Goal: Check status: Check status

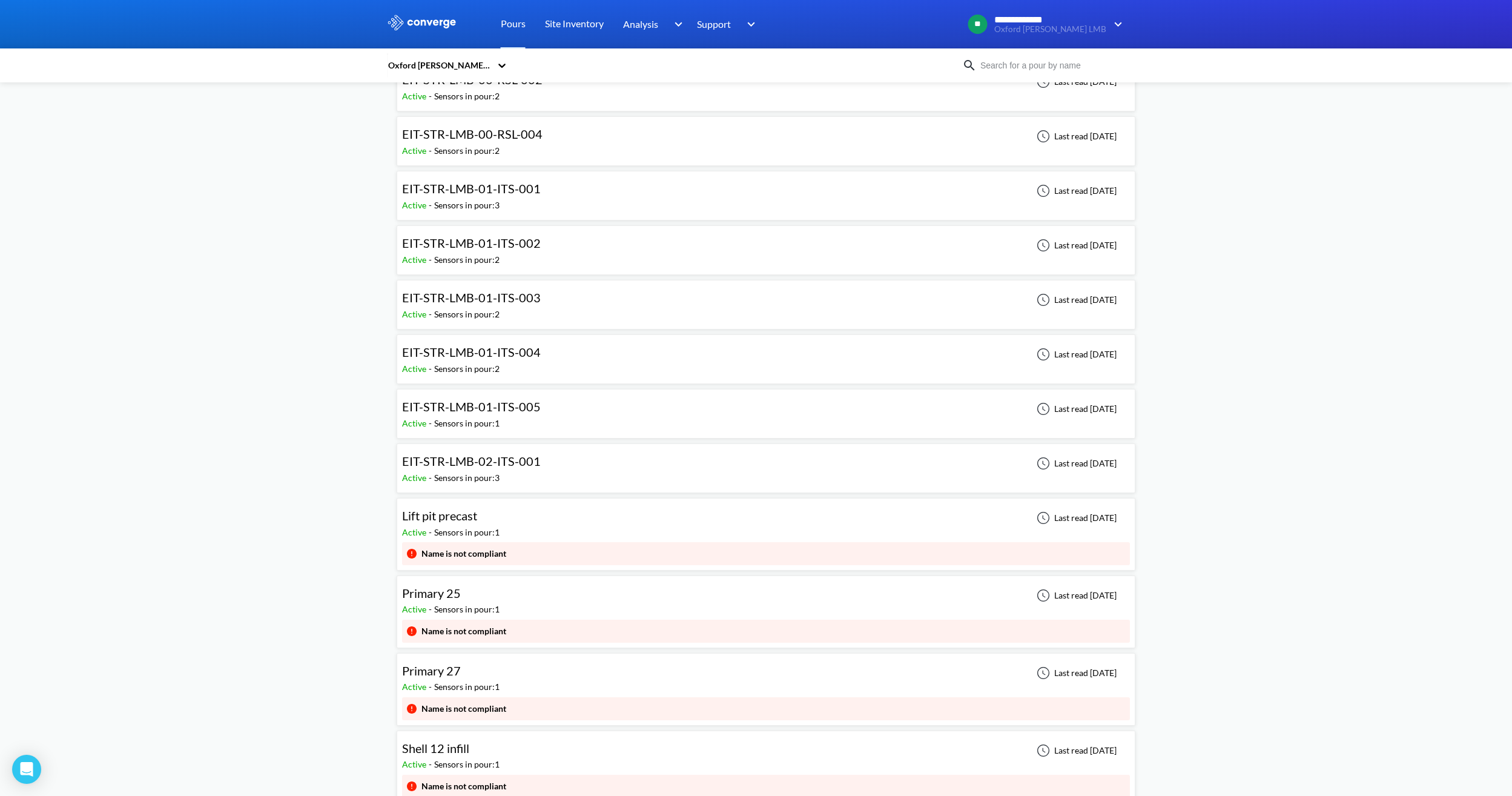
scroll to position [545, 0]
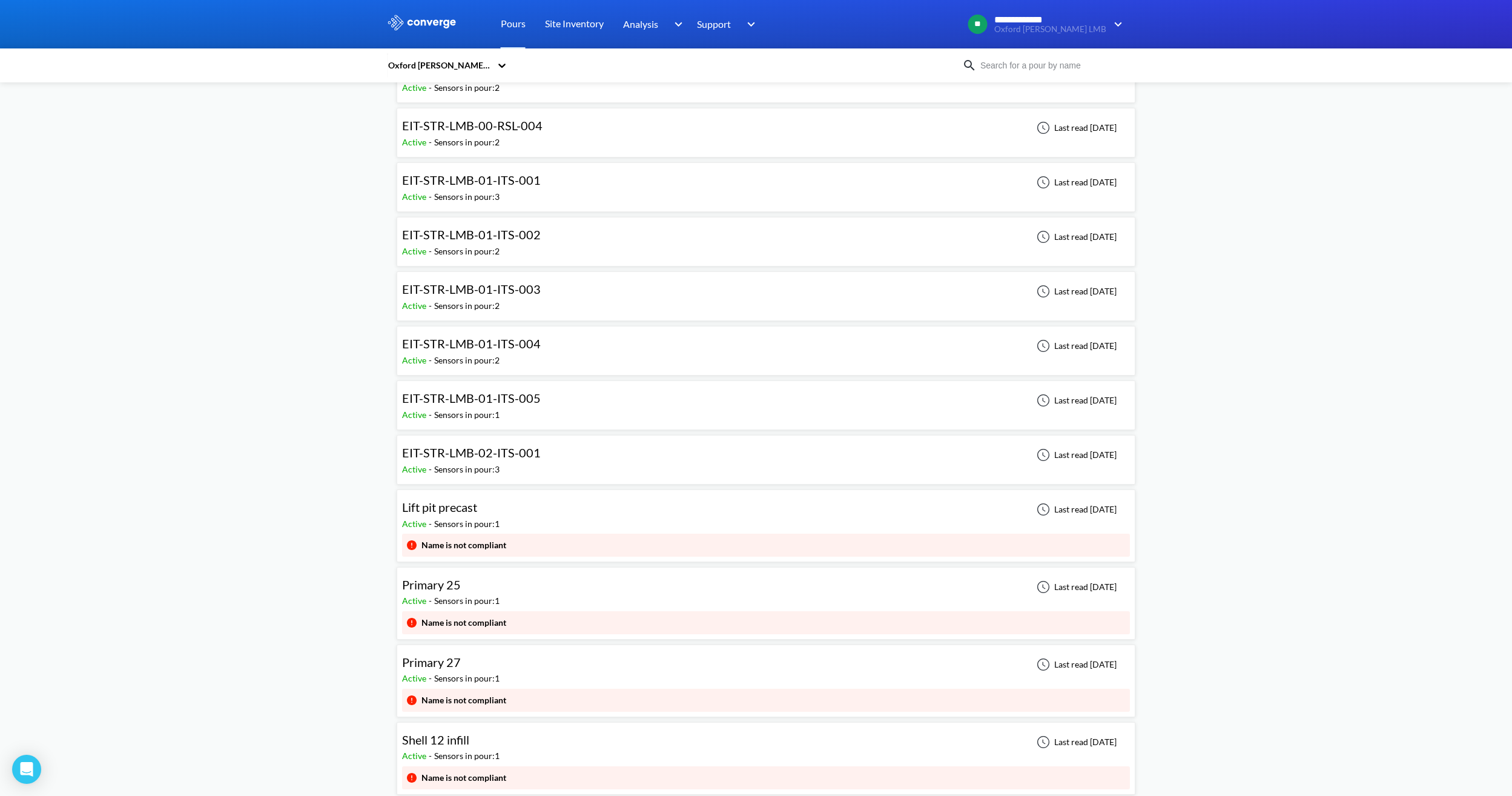
click at [536, 470] on div "Active - Sensors in pour: 3" at bounding box center [474, 469] width 145 height 13
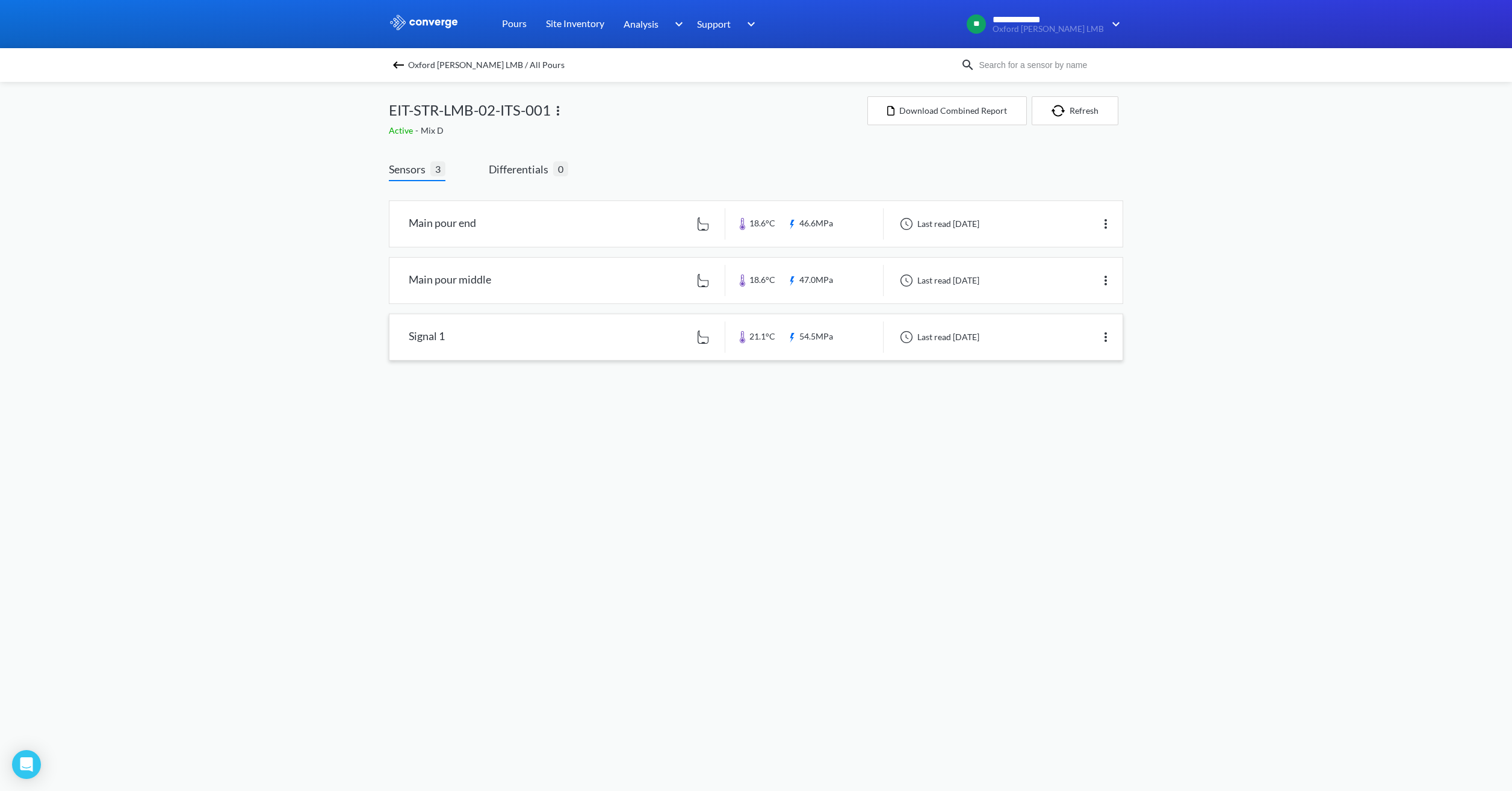
click at [488, 335] on link at bounding box center [755, 337] width 732 height 46
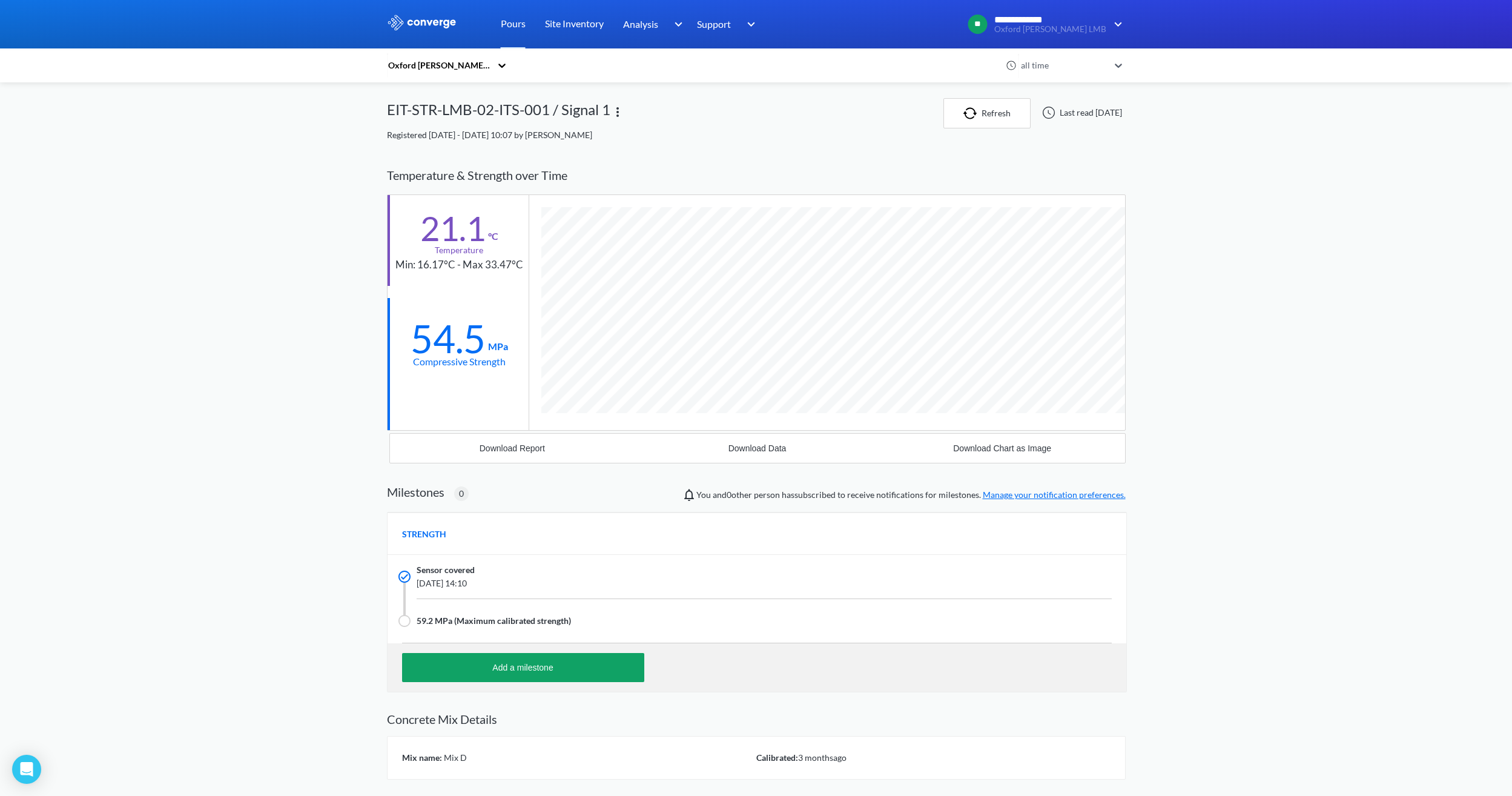
scroll to position [782, 739]
click at [308, 174] on div "**********" at bounding box center [756, 445] width 1512 height 890
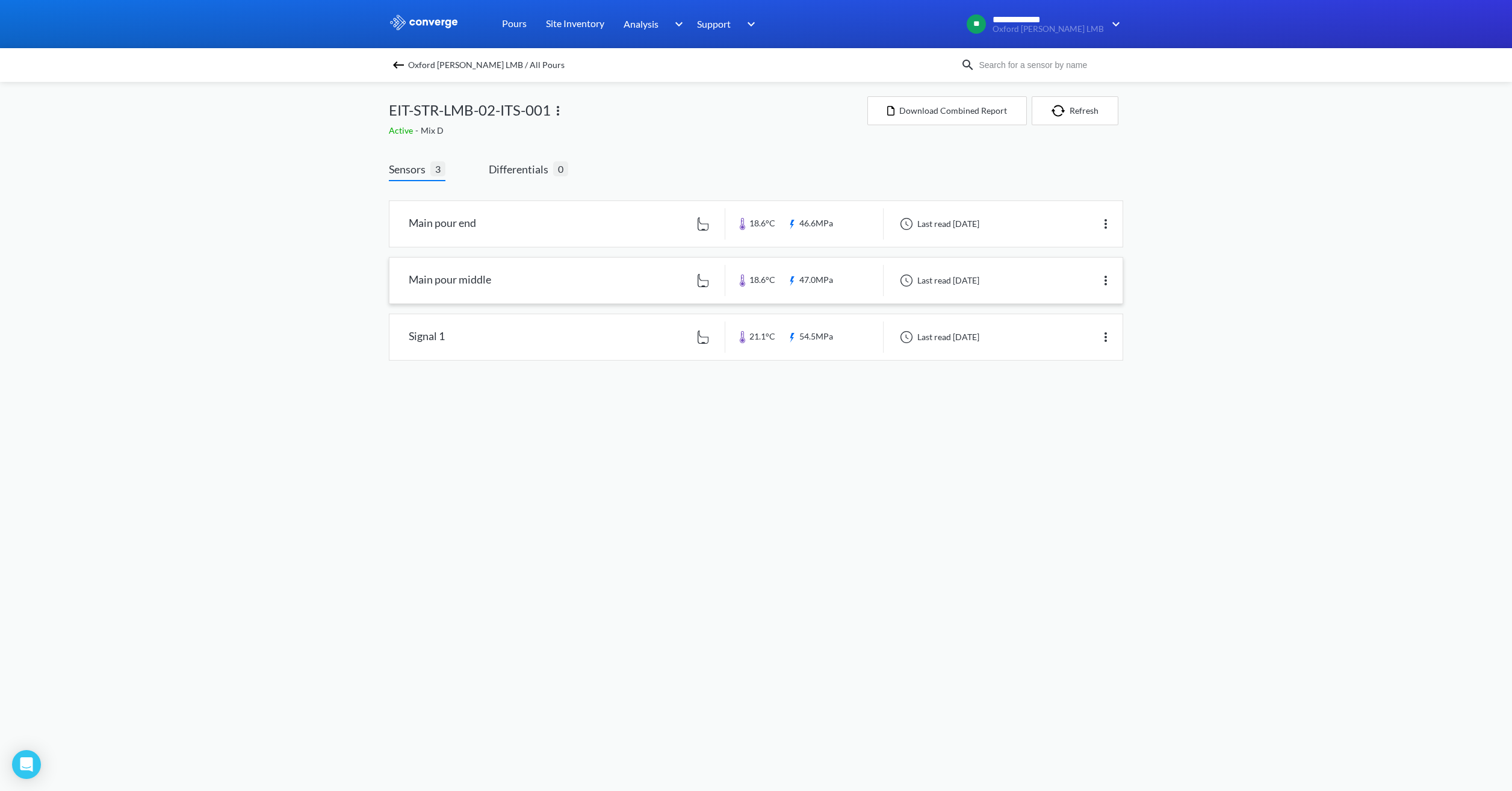
click at [556, 273] on link at bounding box center [755, 280] width 732 height 46
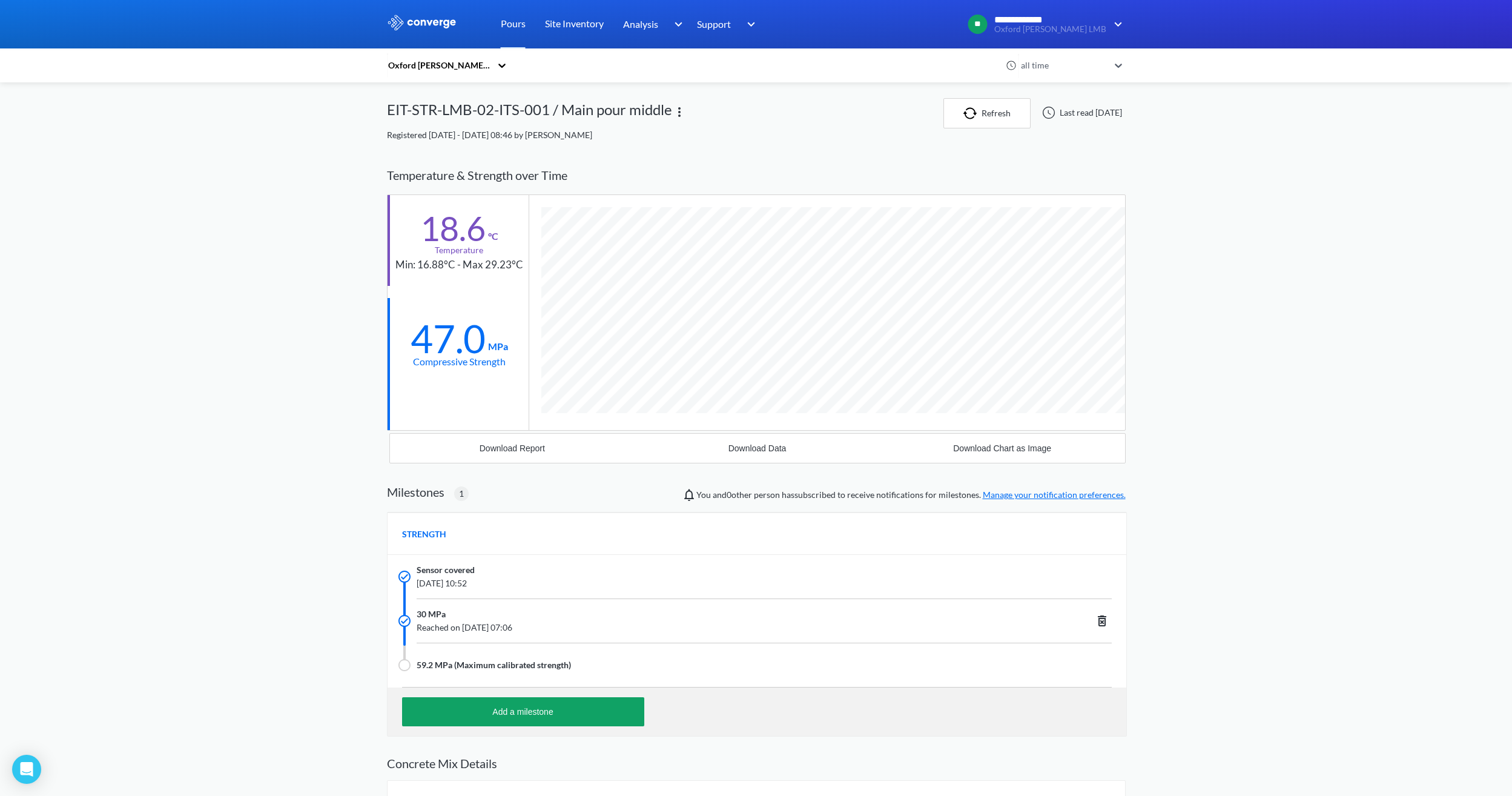
scroll to position [826, 739]
